Goal: Find specific page/section: Find specific page/section

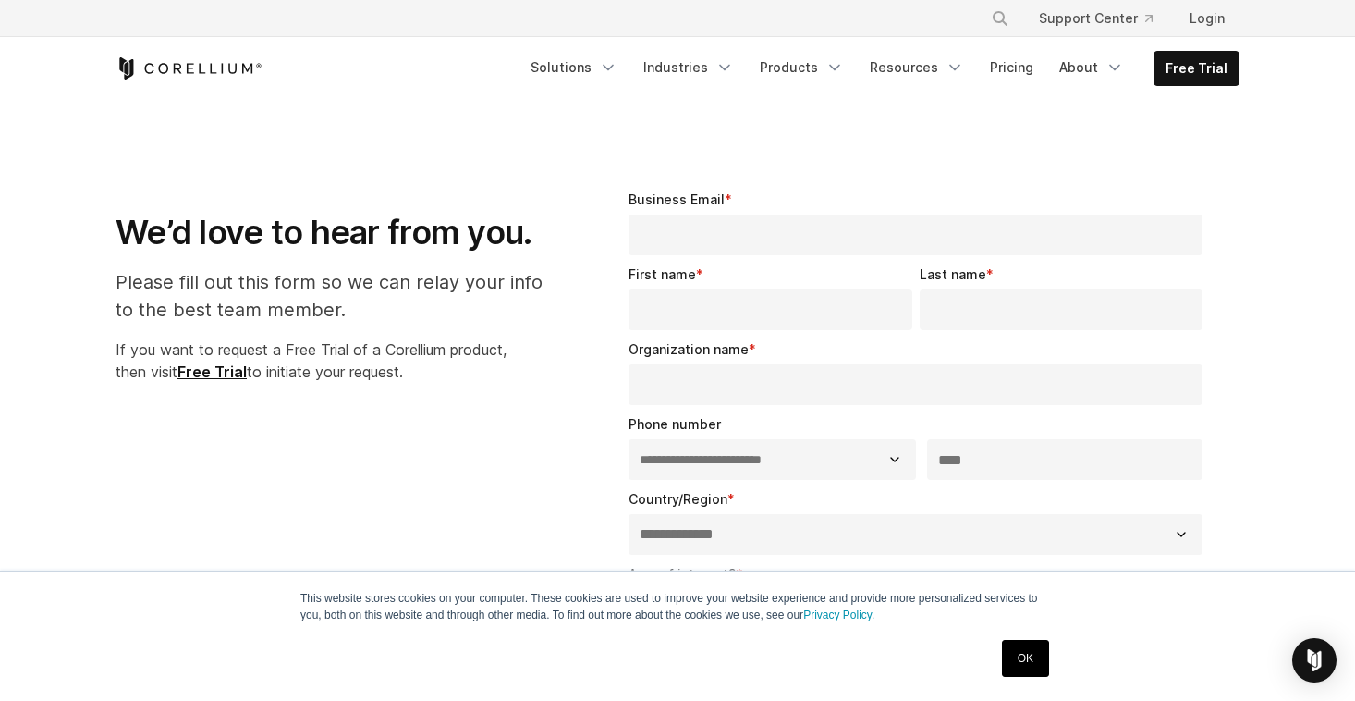
select select "**"
click at [1095, 78] on link "About" at bounding box center [1091, 67] width 87 height 33
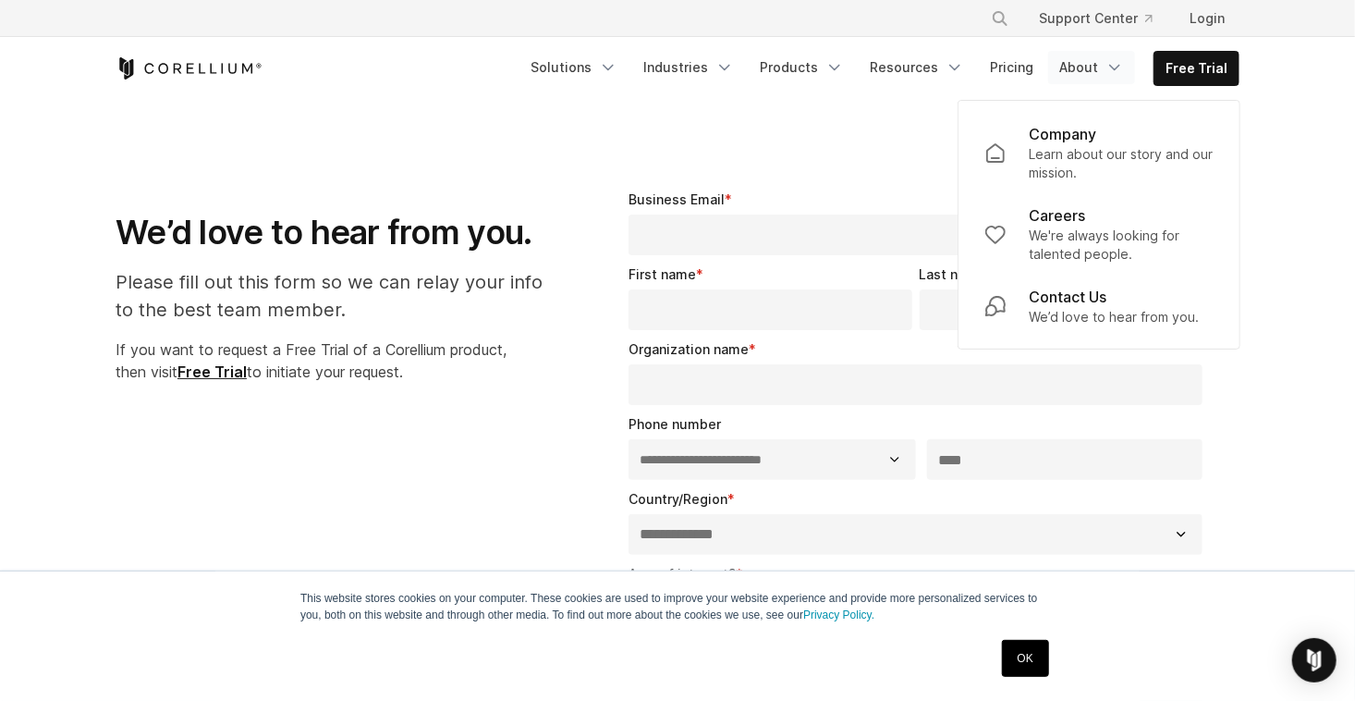
click at [1095, 78] on link "About" at bounding box center [1091, 67] width 87 height 33
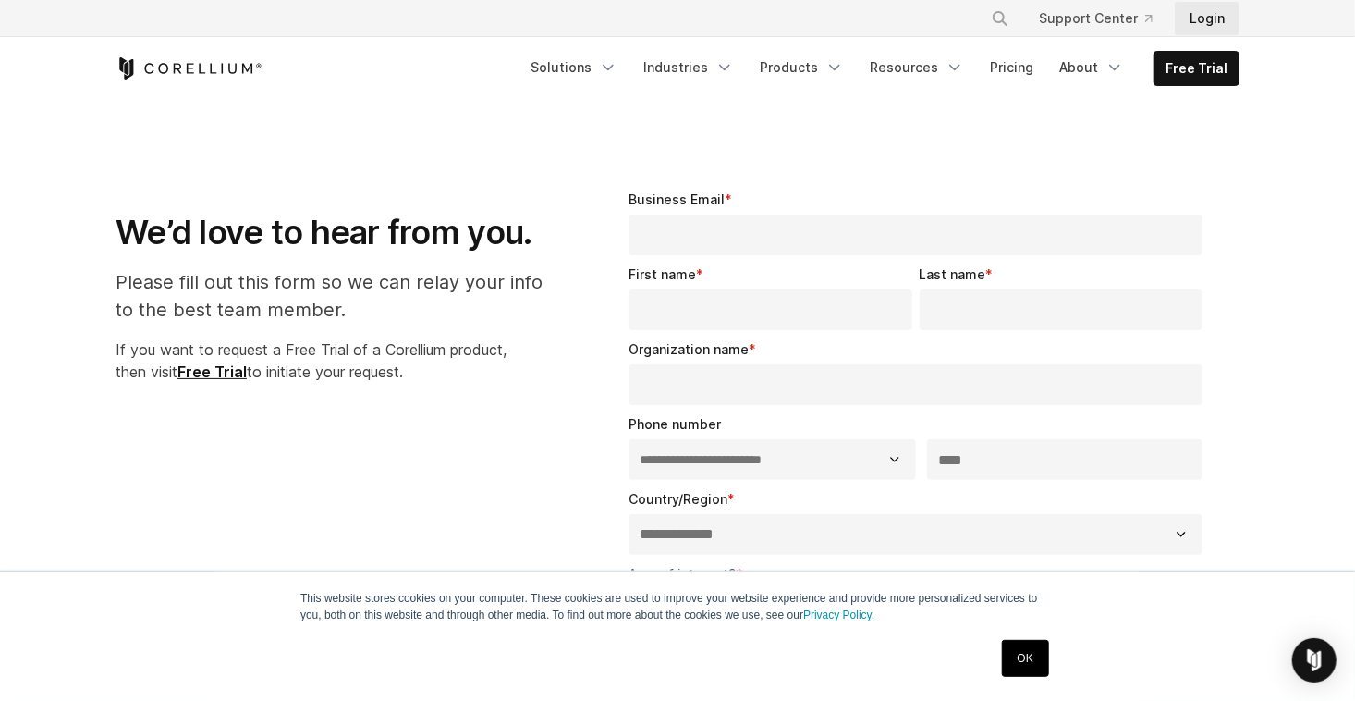
click at [1223, 30] on link "Login" at bounding box center [1207, 18] width 65 height 33
